Goal: Check status: Check status

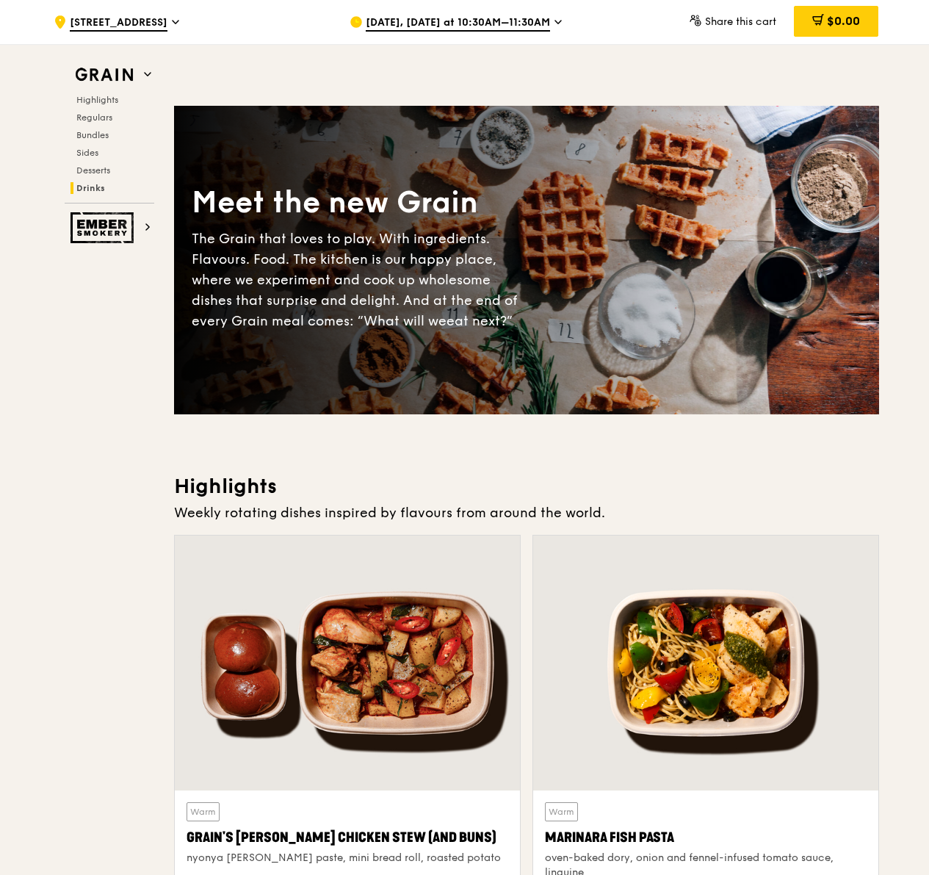
scroll to position [5234, 0]
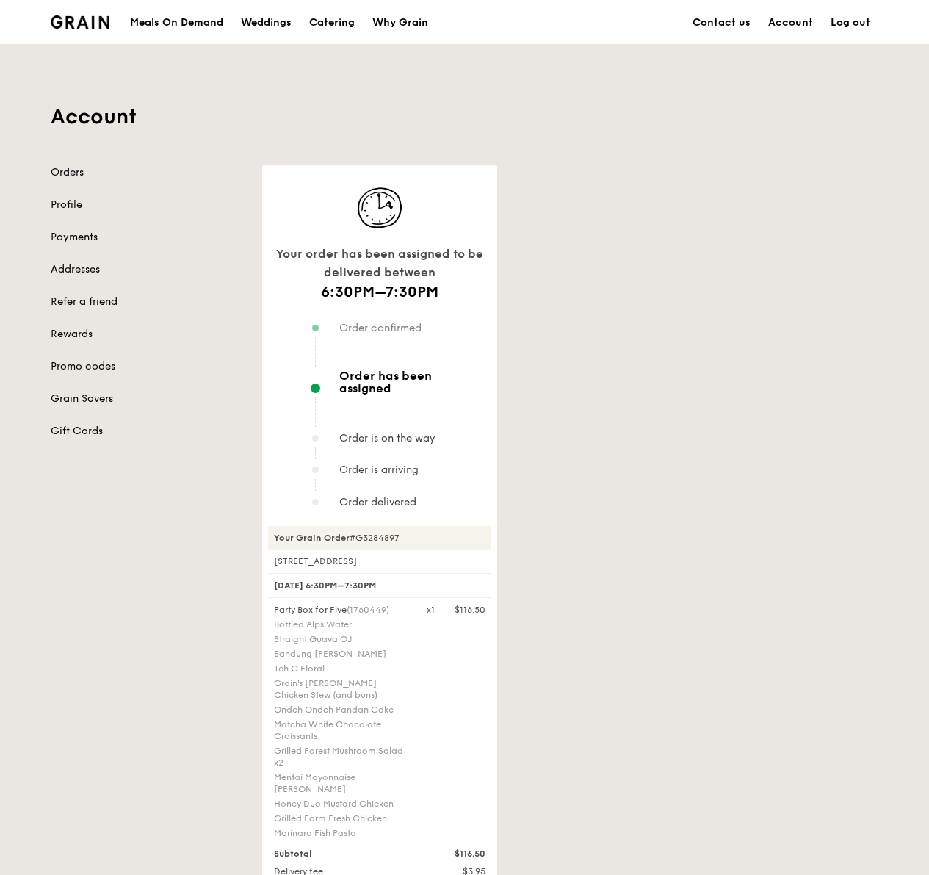
click at [439, 381] on span "Order has been assigned" at bounding box center [412, 382] width 146 height 25
click at [79, 179] on link "Orders" at bounding box center [148, 172] width 194 height 15
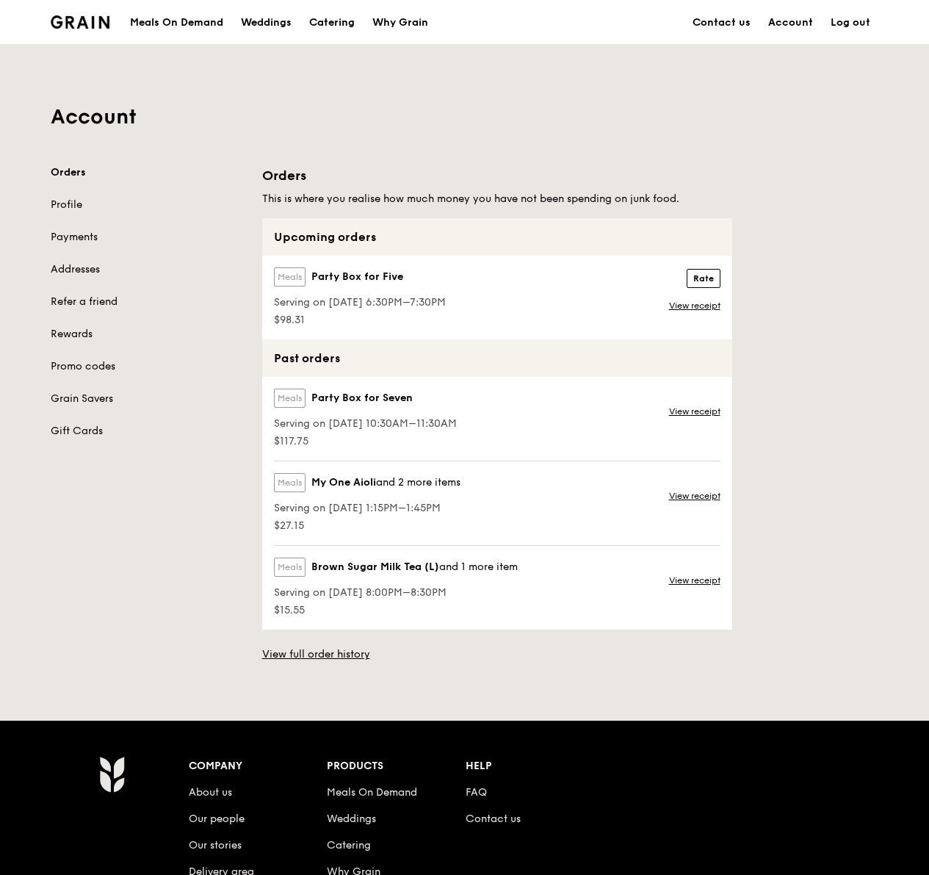
click at [542, 314] on div "Meals Party Box for Five Serving on [DATE] 6:30PM–7:30PM $98.31 Rate Rate View …" at bounding box center [497, 298] width 470 height 84
click at [696, 307] on link "View receipt" at bounding box center [694, 306] width 51 height 12
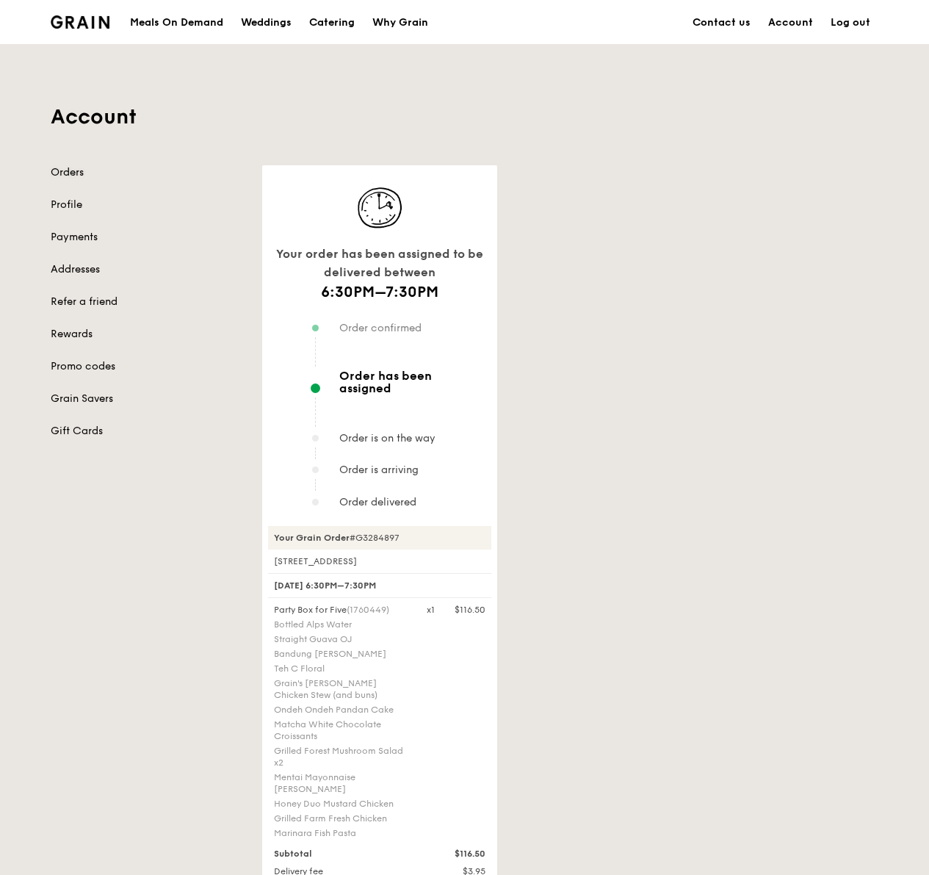
click at [65, 166] on link "Orders" at bounding box center [148, 172] width 194 height 15
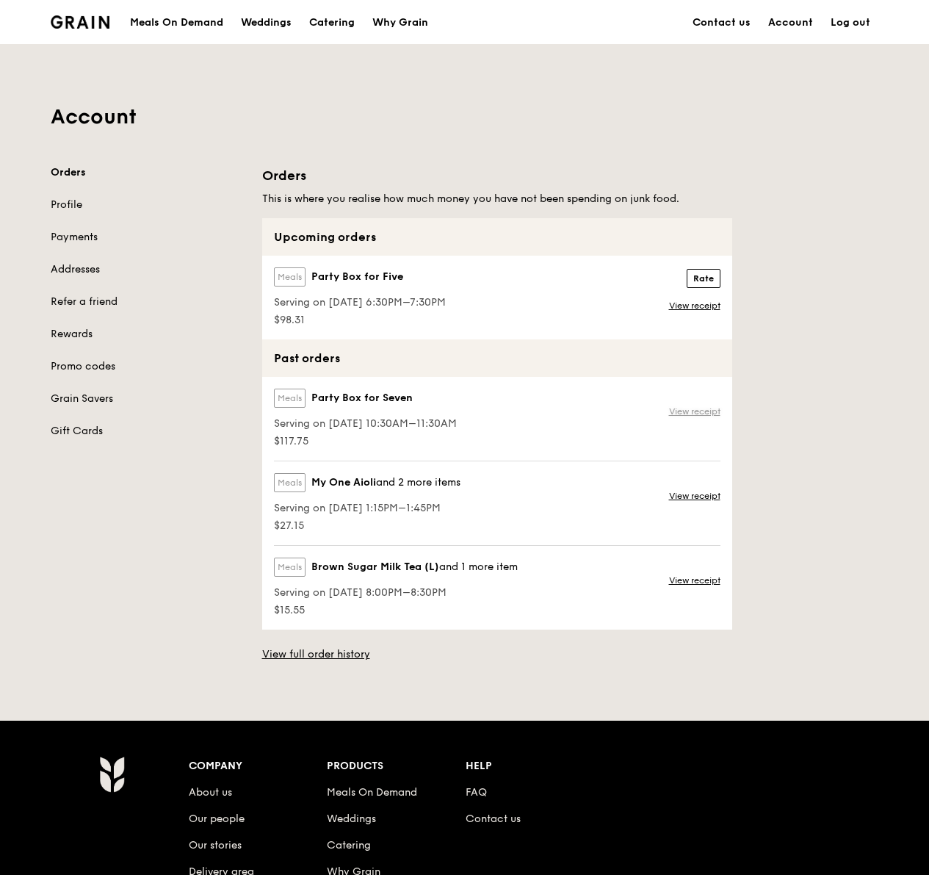
click at [706, 411] on link "View receipt" at bounding box center [694, 412] width 51 height 12
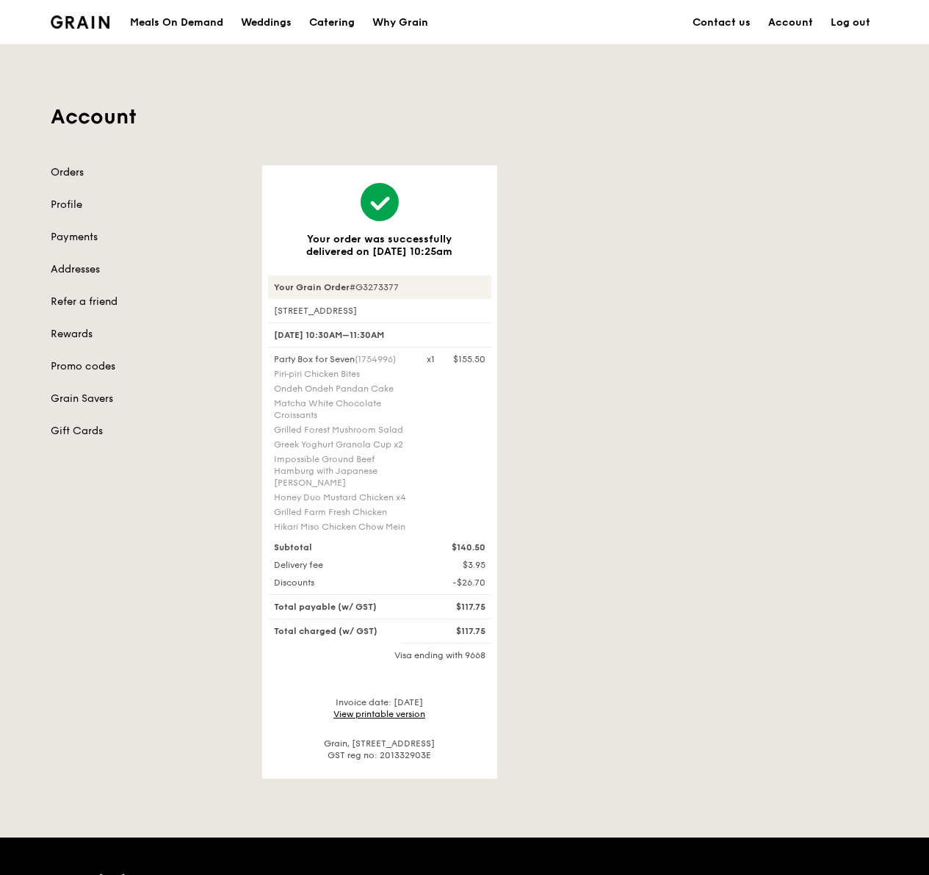
click at [82, 176] on link "Orders" at bounding box center [148, 172] width 194 height 15
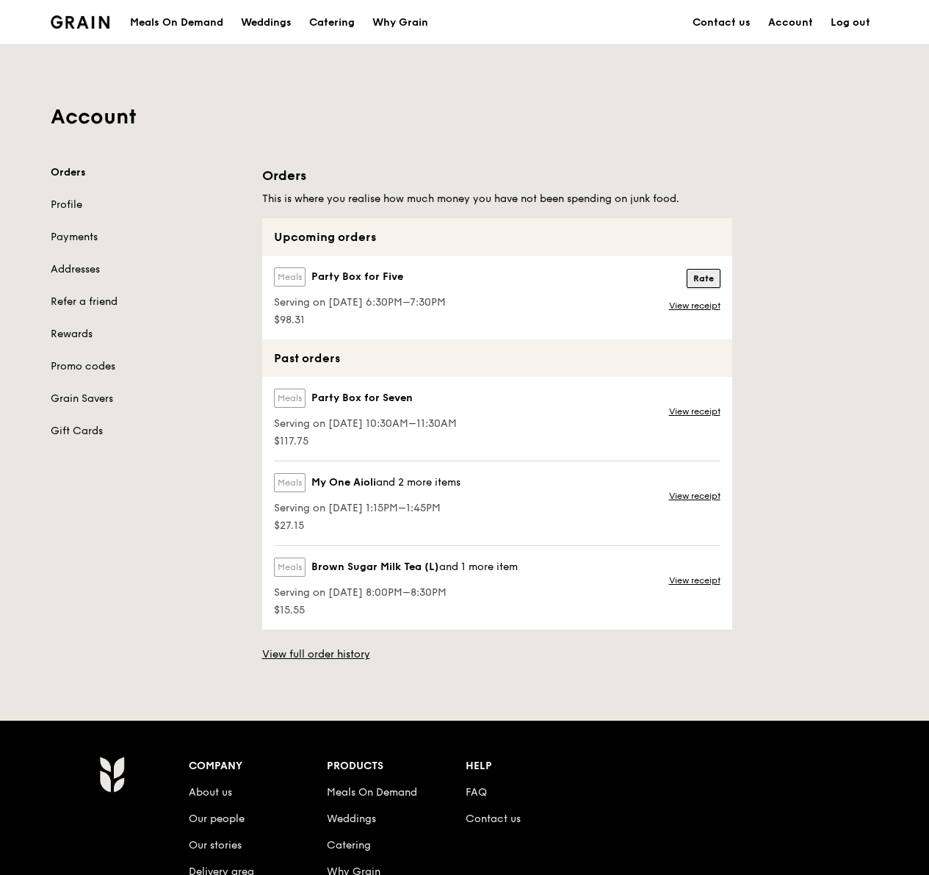
click at [713, 286] on button "Rate" at bounding box center [704, 278] width 34 height 19
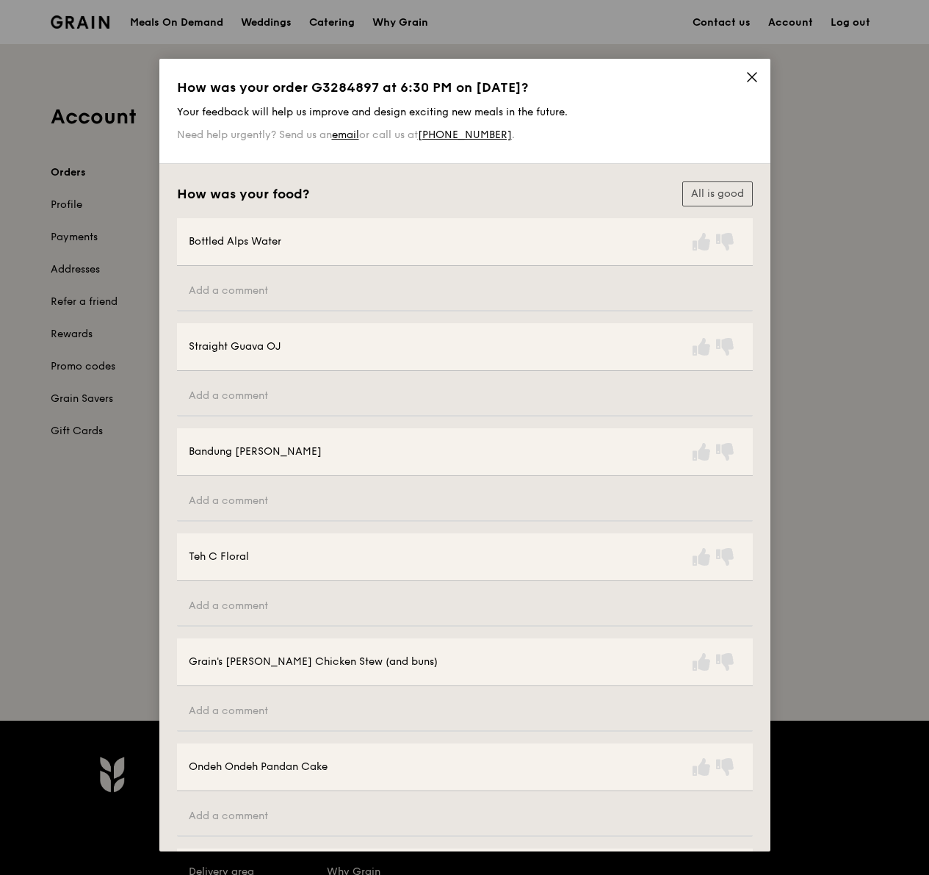
click at [750, 84] on span at bounding box center [752, 79] width 13 height 16
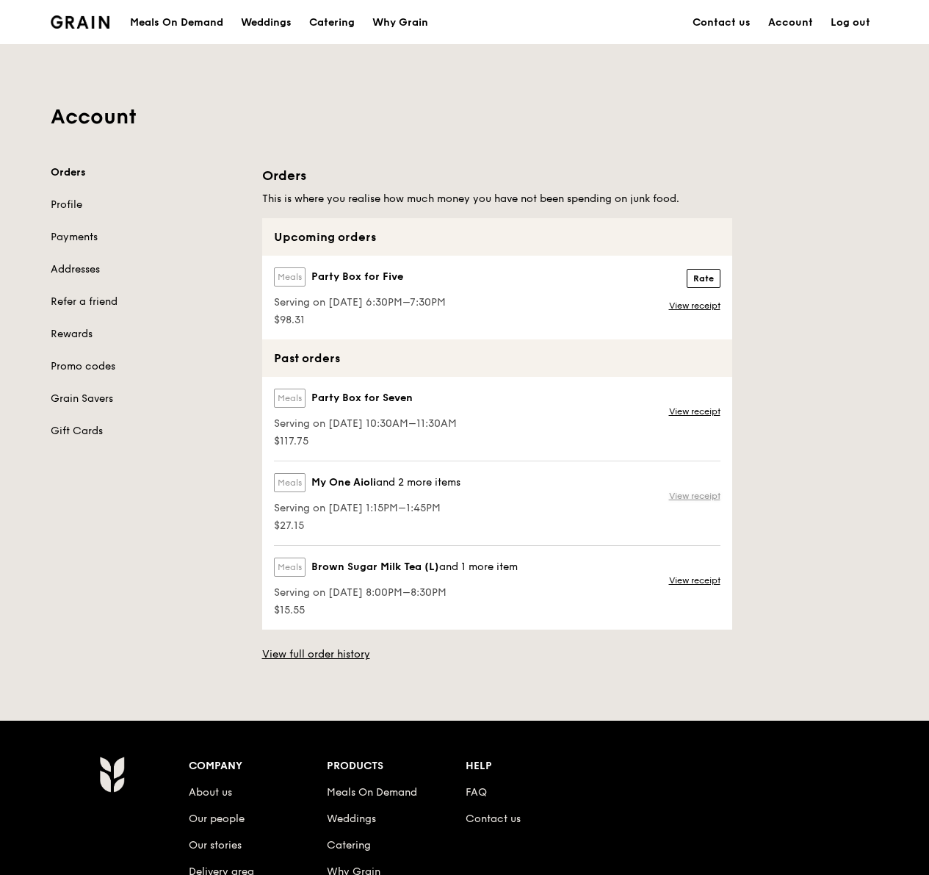
click at [699, 496] on link "View receipt" at bounding box center [694, 496] width 51 height 12
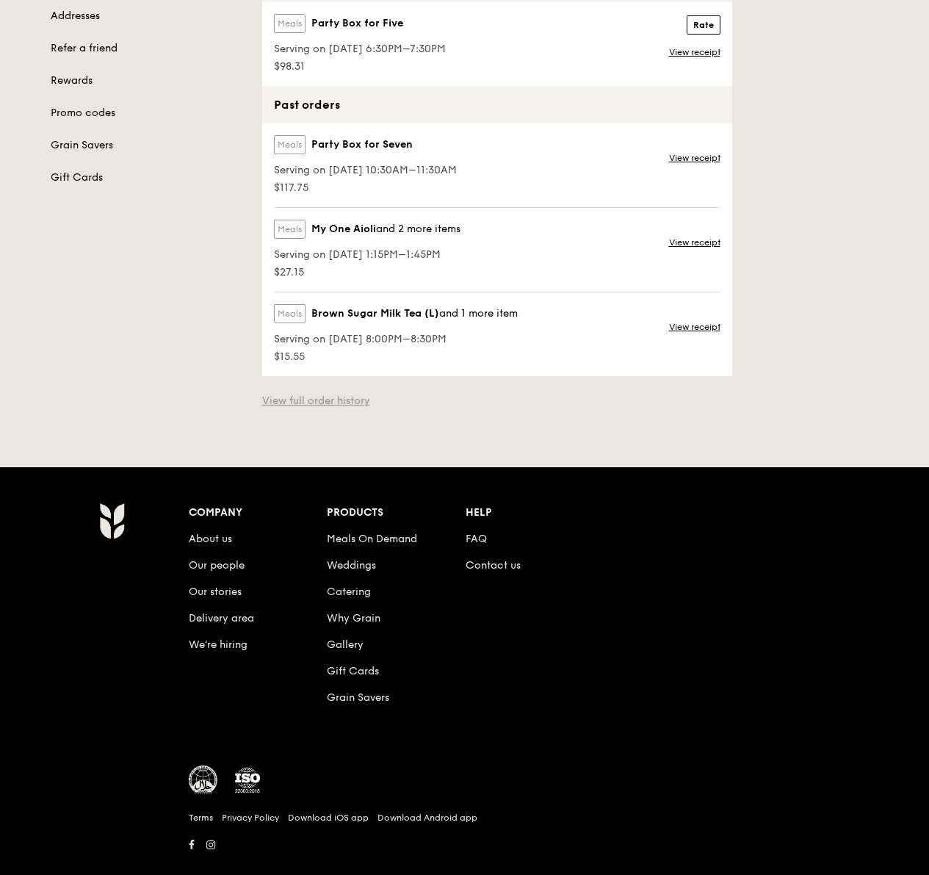
click at [339, 400] on link "View full order history" at bounding box center [316, 401] width 108 height 15
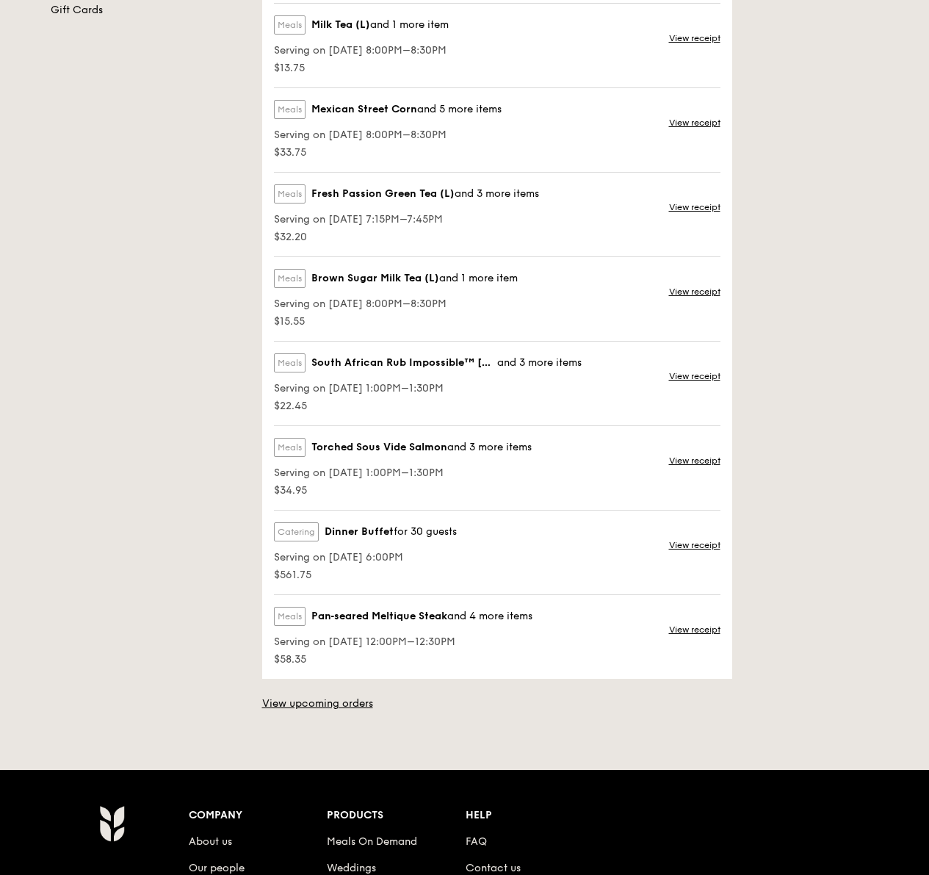
scroll to position [440, 0]
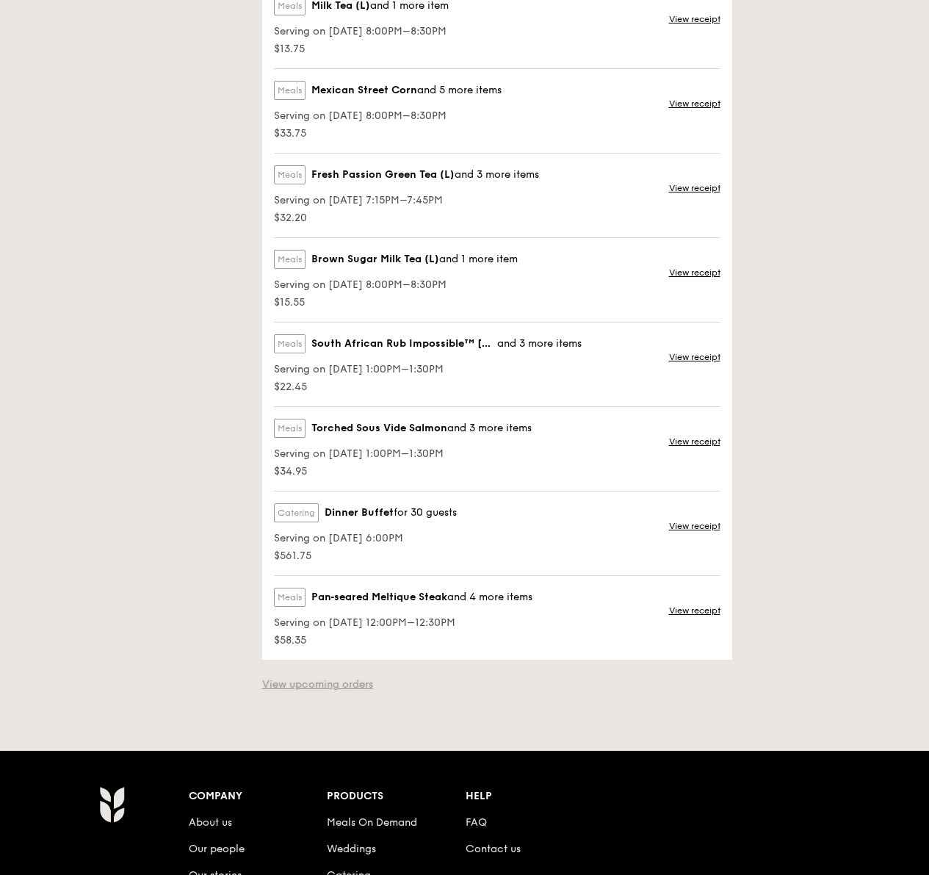
click at [326, 686] on link "View upcoming orders" at bounding box center [317, 684] width 111 height 15
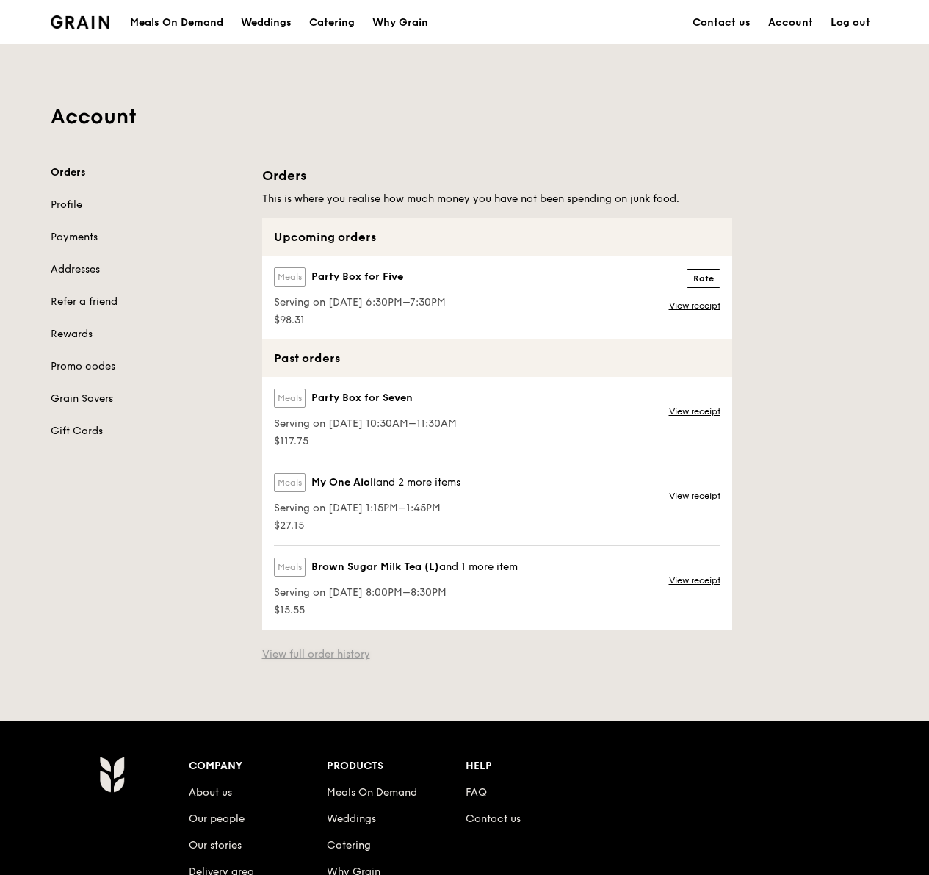
click at [344, 653] on link "View full order history" at bounding box center [316, 654] width 108 height 15
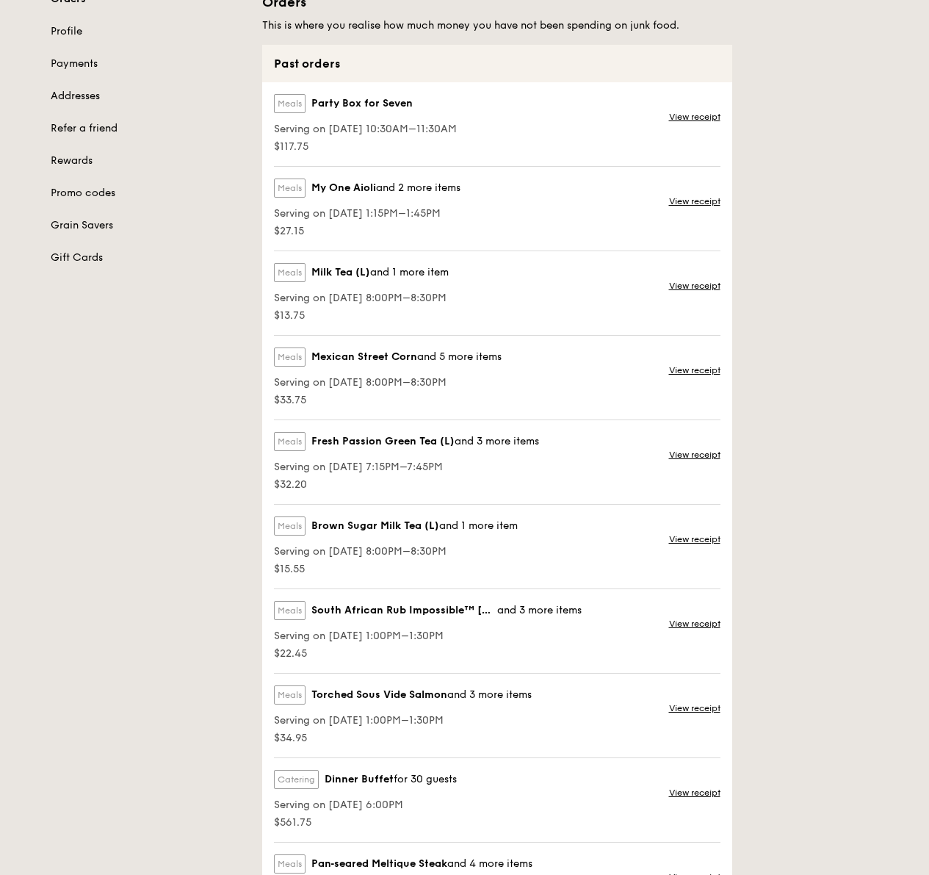
scroll to position [525, 0]
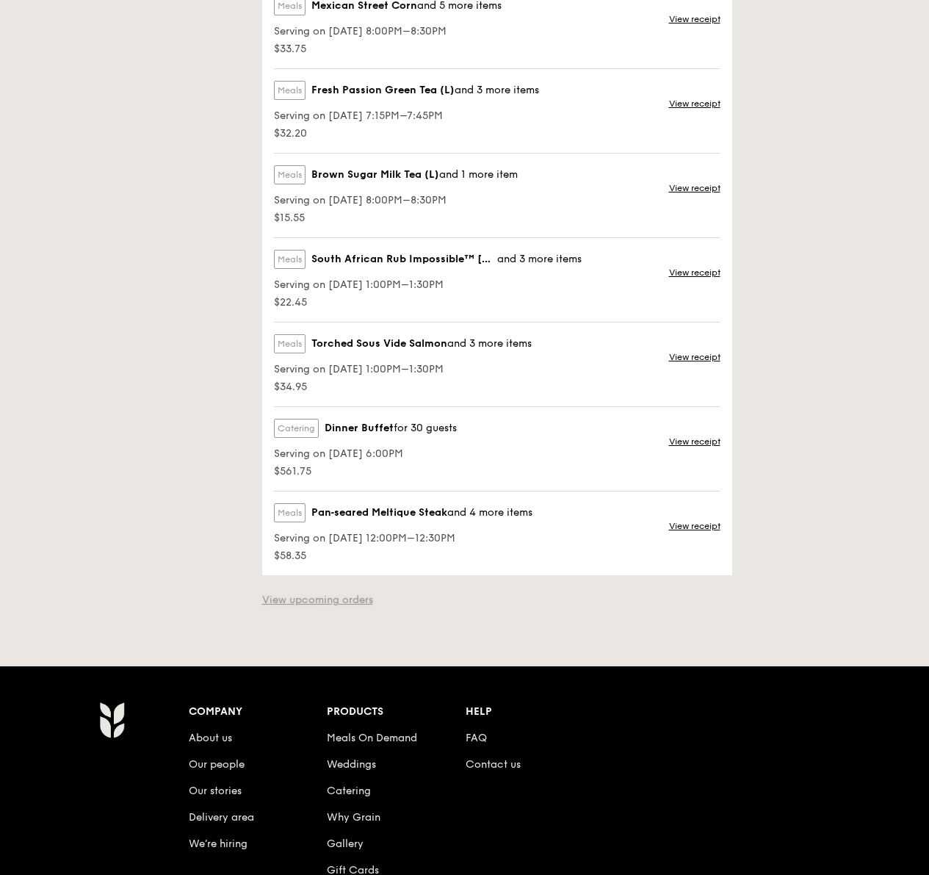
click at [347, 598] on link "View upcoming orders" at bounding box center [317, 600] width 111 height 15
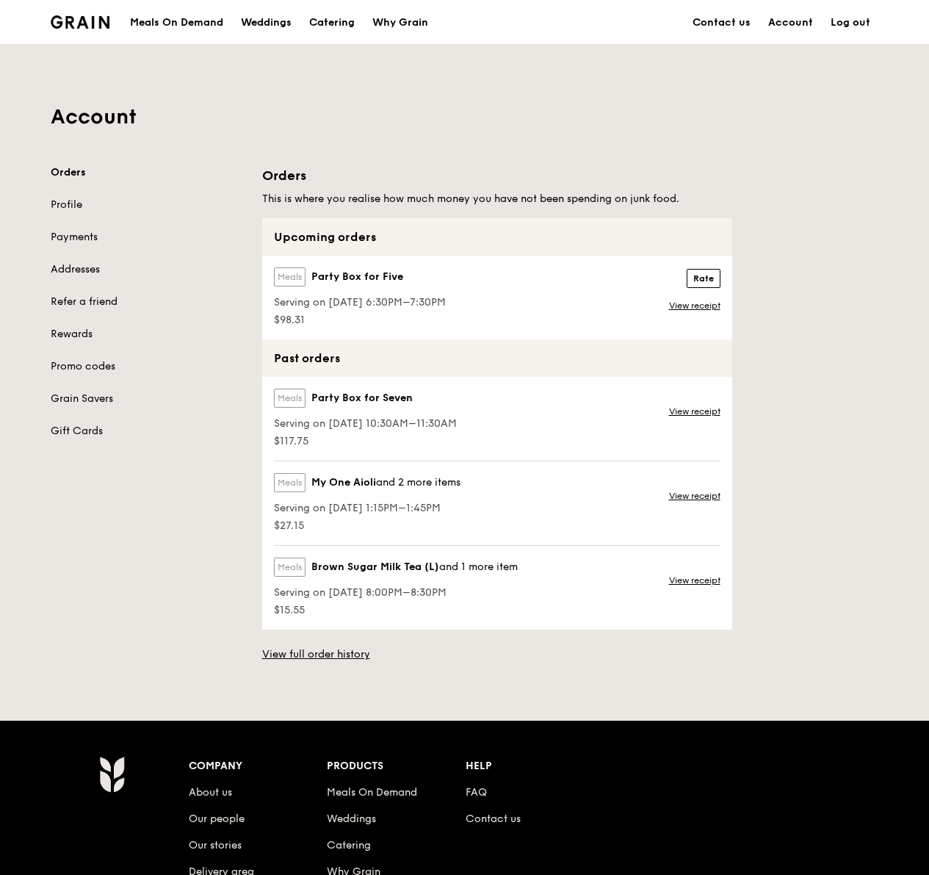
click at [53, 26] on img at bounding box center [81, 21] width 60 height 13
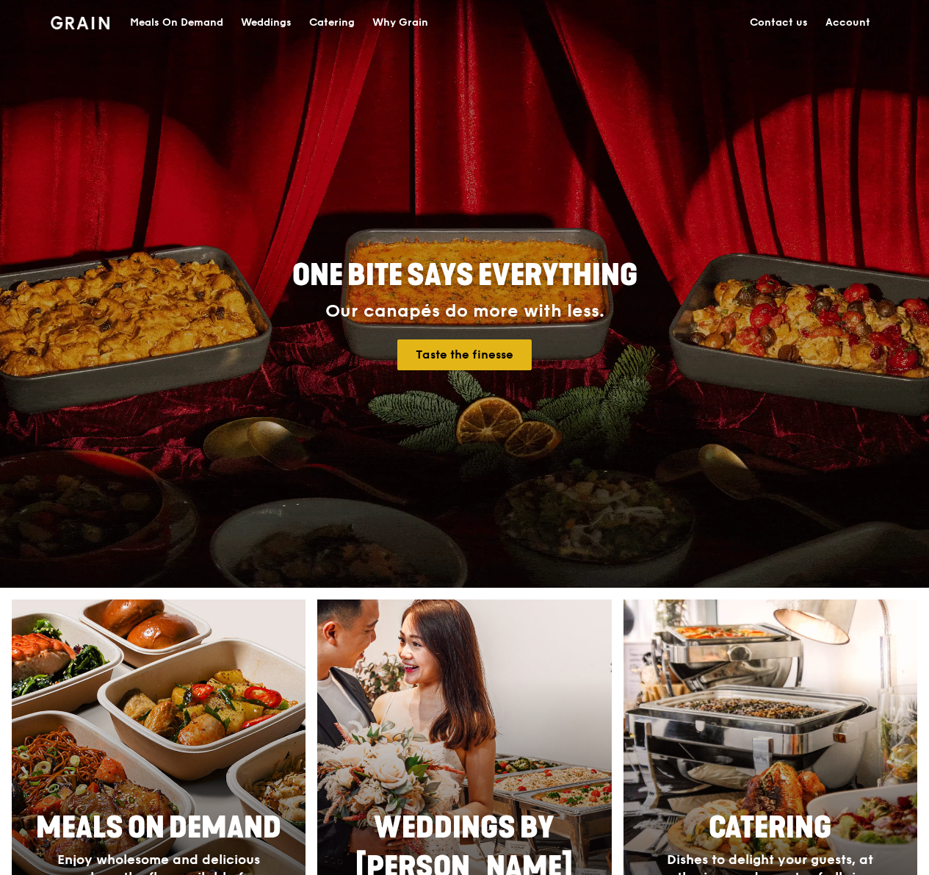
click at [496, 357] on link "Taste the finesse" at bounding box center [464, 354] width 134 height 31
